Goal: Transaction & Acquisition: Obtain resource

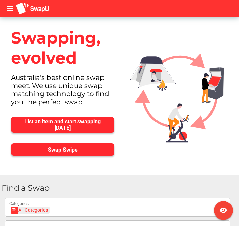
scroll to position [16, 0]
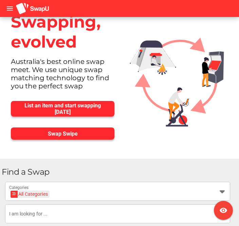
click at [18, 193] on div "All Categories" at bounding box center [30, 194] width 35 height 7
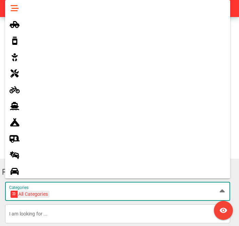
click at [18, 169] on icon at bounding box center [15, 171] width 8 height 8
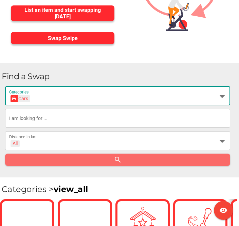
scroll to position [112, 0]
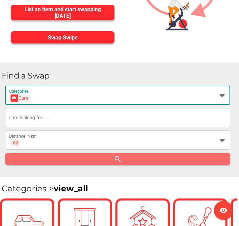
click at [28, 95] on div "Cars" at bounding box center [21, 97] width 16 height 7
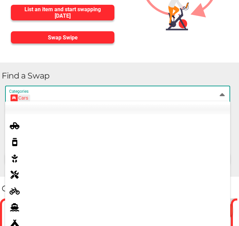
scroll to position [0, 0]
click at [18, 124] on icon at bounding box center [15, 126] width 8 height 8
type input "4x4s & Utes"
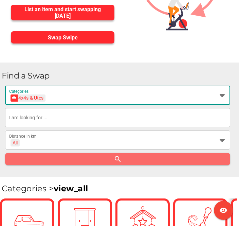
click at [52, 118] on input "text" at bounding box center [117, 117] width 217 height 19
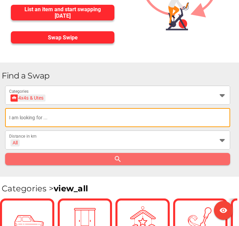
scroll to position [112, 0]
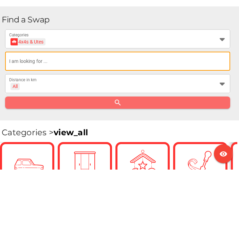
click at [224, 91] on icon at bounding box center [222, 95] width 8 height 8
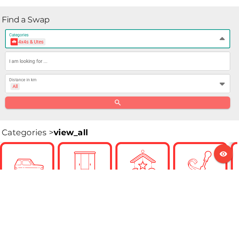
scroll to position [168, 0]
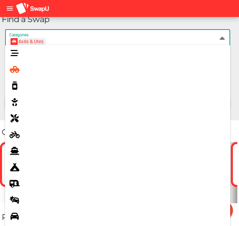
click at [84, 106] on div at bounding box center [127, 101] width 195 height 11
type input "Baby & Toddler"
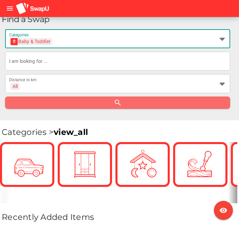
click at [53, 62] on input "text" at bounding box center [117, 61] width 217 height 19
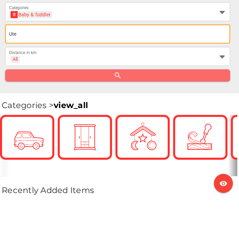
type input "Ute"
click at [123, 98] on span "search" at bounding box center [118, 103] width 214 height 10
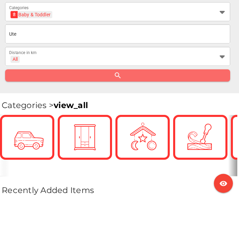
scroll to position [196, 0]
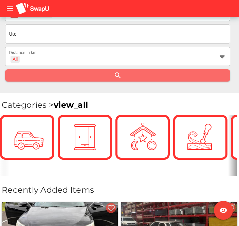
click at [121, 71] on icon "search" at bounding box center [118, 75] width 8 height 8
click at [114, 74] on icon "search" at bounding box center [118, 75] width 8 height 8
click at [124, 72] on span "search" at bounding box center [118, 76] width 214 height 10
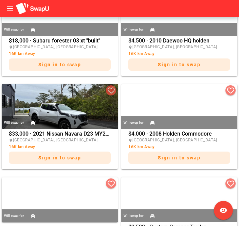
scroll to position [499, 0]
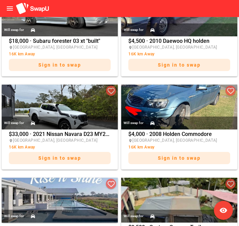
click at [65, 155] on span "Sign in to swap" at bounding box center [59, 157] width 43 height 5
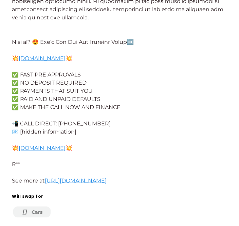
scroll to position [991, 0]
click at [36, 207] on div "Cars" at bounding box center [31, 211] width 37 height 11
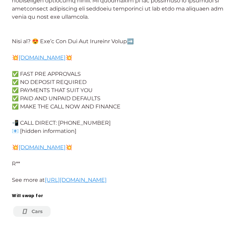
click at [28, 208] on icon at bounding box center [26, 211] width 10 height 7
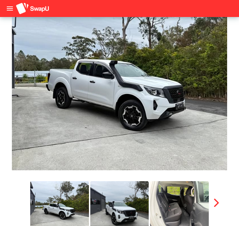
scroll to position [62, 0]
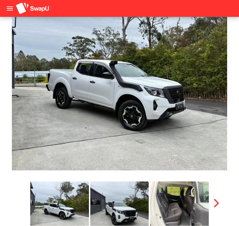
click at [123, 132] on img at bounding box center [119, 69] width 215 height 204
click at [141, 117] on img at bounding box center [119, 69] width 215 height 204
click at [129, 124] on img at bounding box center [119, 69] width 215 height 204
click at [64, 205] on img at bounding box center [59, 205] width 59 height 48
click at [121, 209] on img at bounding box center [119, 205] width 59 height 48
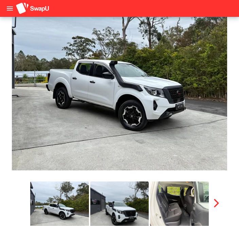
scroll to position [63, 0]
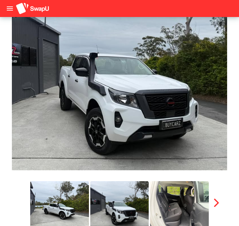
click at [120, 212] on img at bounding box center [119, 205] width 59 height 48
click at [218, 203] on icon "button" at bounding box center [216, 203] width 10 height 10
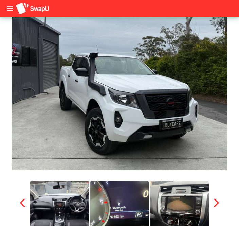
click at [217, 204] on icon "button" at bounding box center [216, 203] width 10 height 10
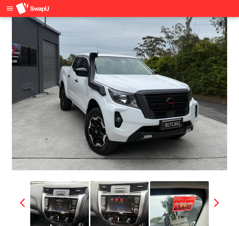
click at [217, 203] on icon "button" at bounding box center [216, 203] width 10 height 10
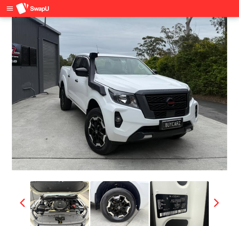
click at [219, 201] on icon "button" at bounding box center [216, 203] width 10 height 10
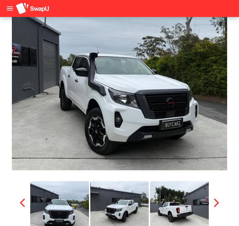
click at [215, 202] on icon "button" at bounding box center [216, 203] width 10 height 10
